Goal: Information Seeking & Learning: Get advice/opinions

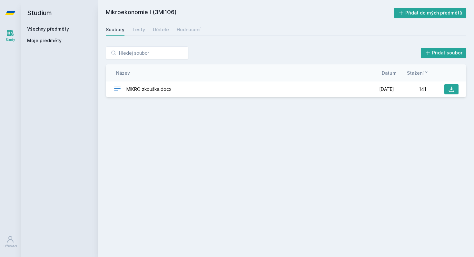
click at [49, 27] on link "Všechny předměty" at bounding box center [48, 28] width 42 height 5
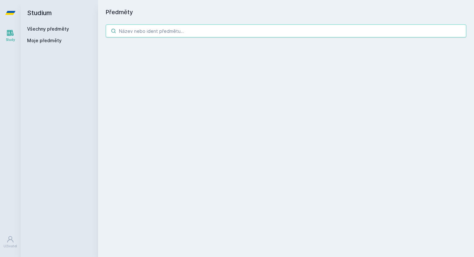
click at [152, 34] on input "search" at bounding box center [286, 31] width 361 height 13
paste input "4ST110"
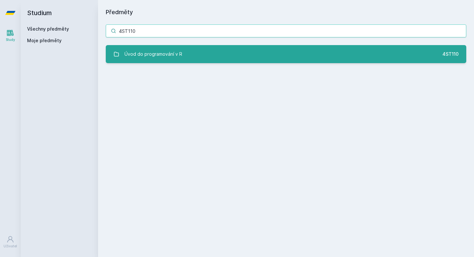
type input "4ST110"
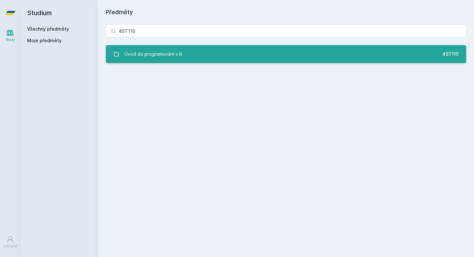
click at [163, 52] on div "Úvod do programování v R" at bounding box center [153, 54] width 58 height 13
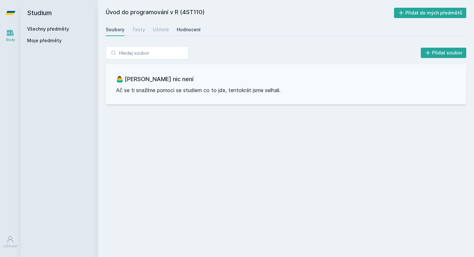
click at [185, 28] on div "Hodnocení" at bounding box center [189, 29] width 24 height 6
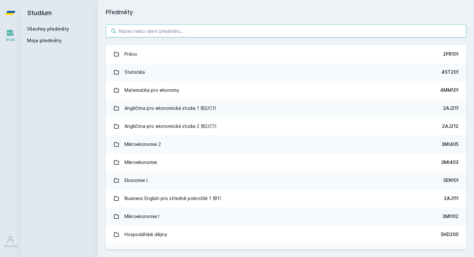
click at [240, 30] on input "search" at bounding box center [286, 31] width 361 height 13
paste input "1DP324"
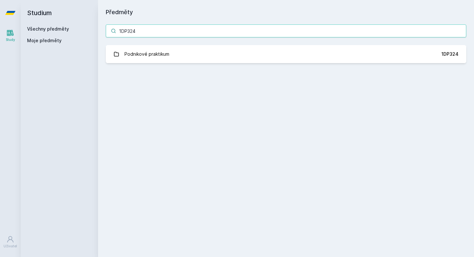
type input "1DP324"
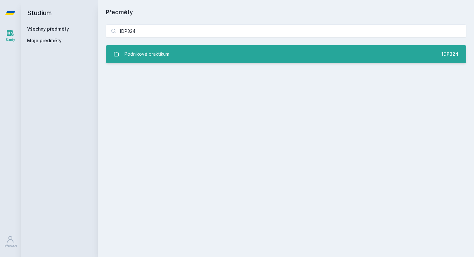
click at [220, 49] on link "Podnikové praktikum 1DP324" at bounding box center [286, 54] width 361 height 18
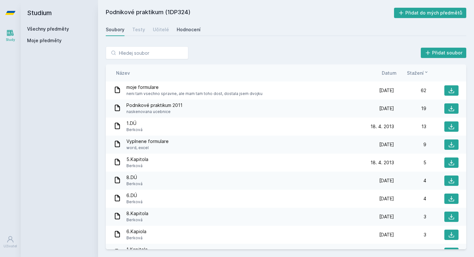
click at [178, 26] on div "Hodnocení" at bounding box center [189, 29] width 24 height 6
